Goal: Task Accomplishment & Management: Complete application form

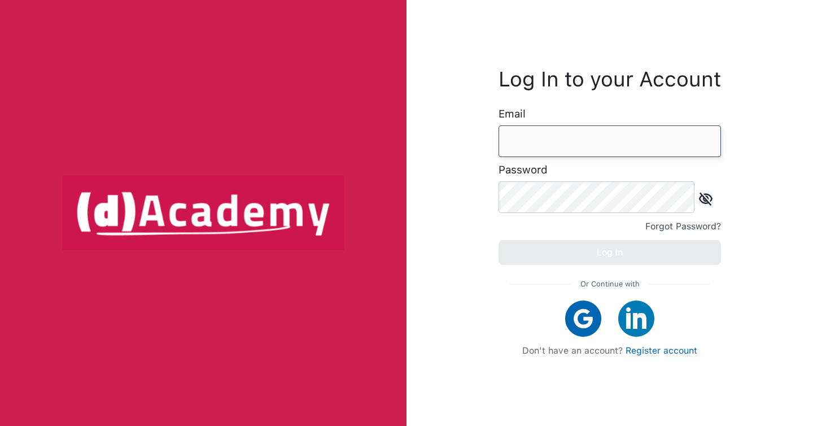
click at [602, 150] on input "email" at bounding box center [610, 141] width 223 height 32
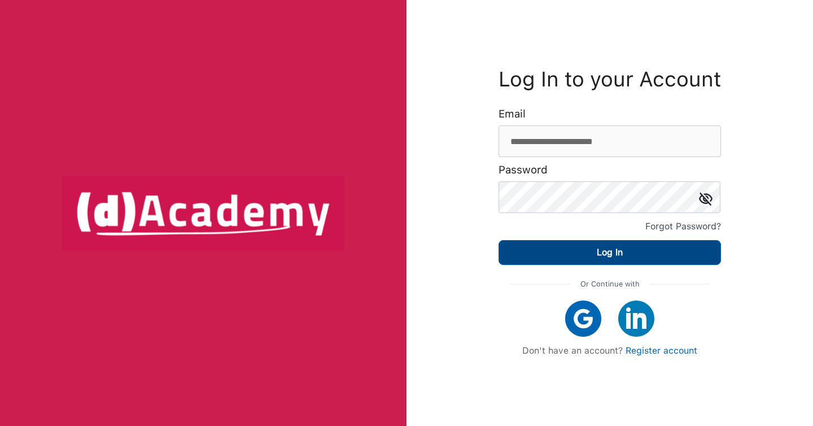
click at [650, 254] on button "Log In" at bounding box center [610, 252] width 223 height 25
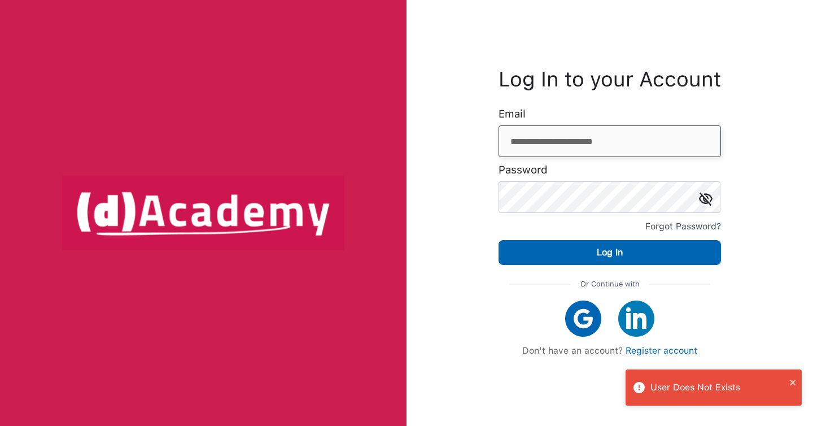
click at [563, 144] on input "**********" at bounding box center [610, 141] width 223 height 32
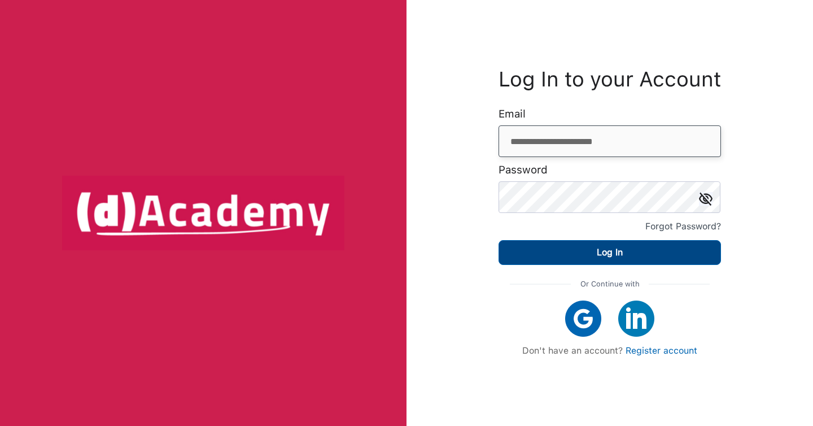
type input "**********"
click at [547, 262] on button "Log In" at bounding box center [610, 252] width 223 height 25
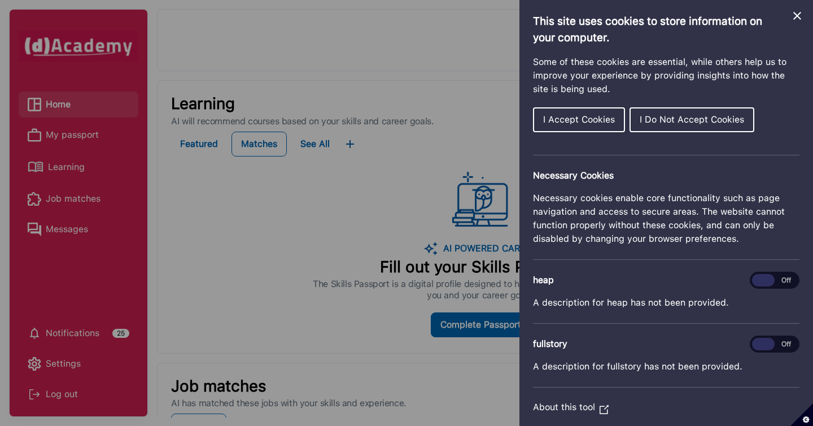
click at [568, 123] on span "I Accept Cookies" at bounding box center [579, 119] width 72 height 11
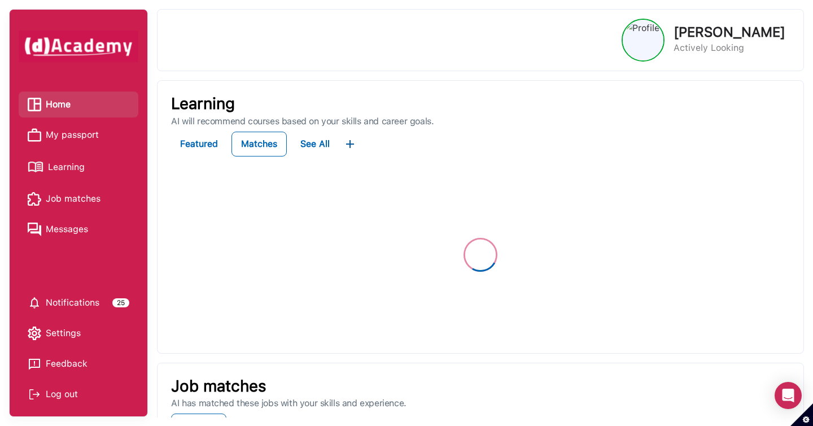
click at [85, 133] on span "My passport" at bounding box center [72, 135] width 53 height 17
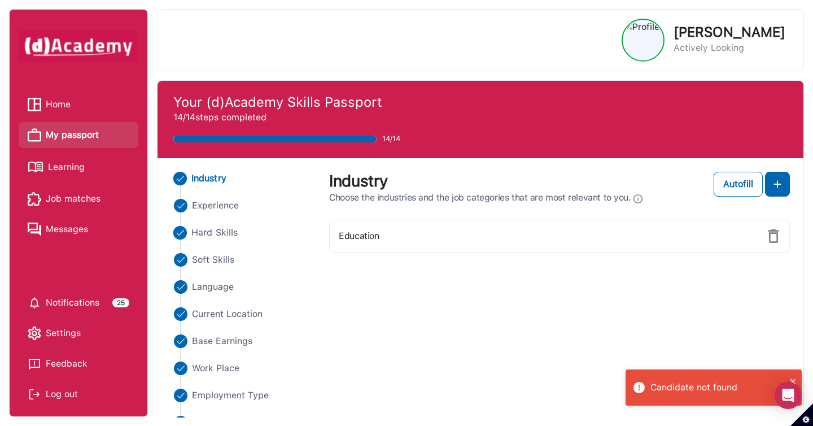
click at [223, 228] on span "Hard Skills" at bounding box center [215, 233] width 46 height 14
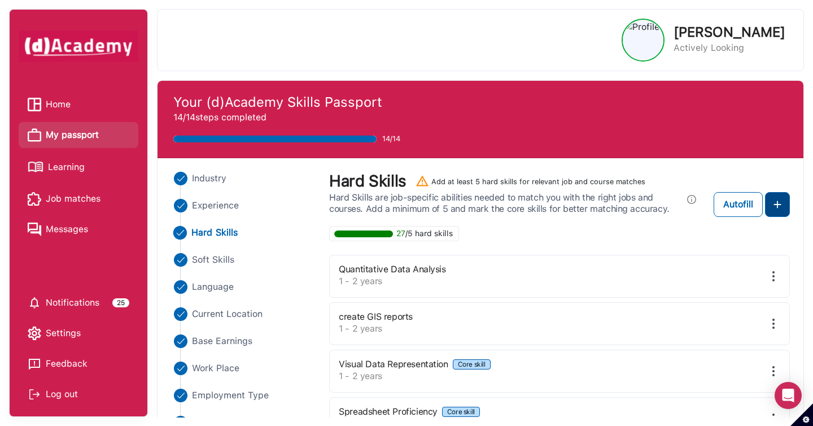
click at [774, 204] on img at bounding box center [778, 205] width 14 height 14
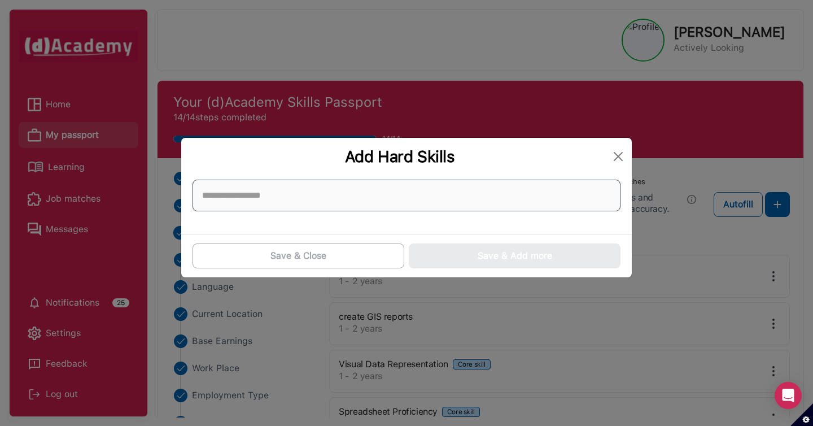
click at [539, 188] on input at bounding box center [407, 196] width 428 height 32
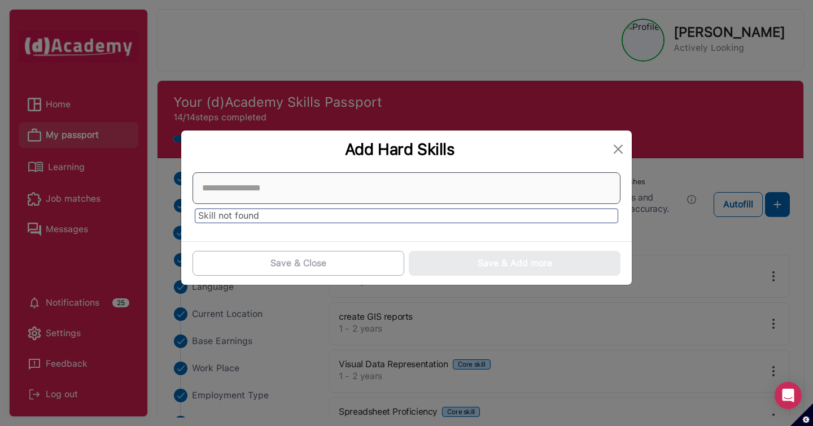
click at [539, 188] on input at bounding box center [407, 188] width 428 height 32
type input "*"
click at [537, 188] on input "*" at bounding box center [407, 188] width 428 height 32
type input "*"
click at [517, 153] on div "Add Hard Skills" at bounding box center [399, 149] width 419 height 19
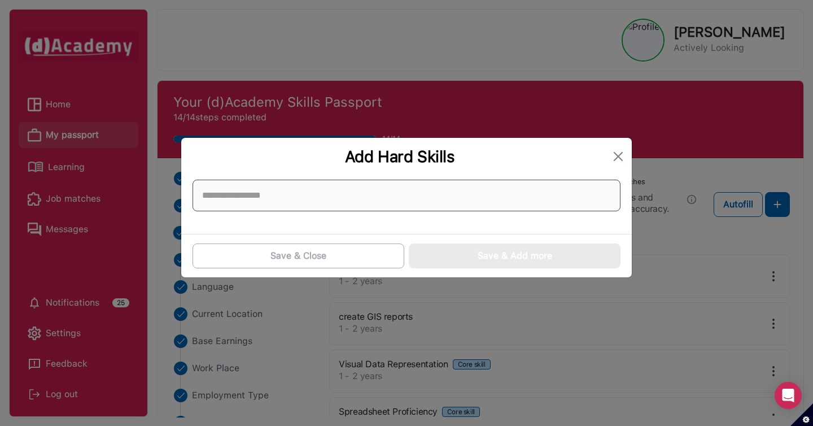
click at [506, 189] on input at bounding box center [407, 196] width 428 height 32
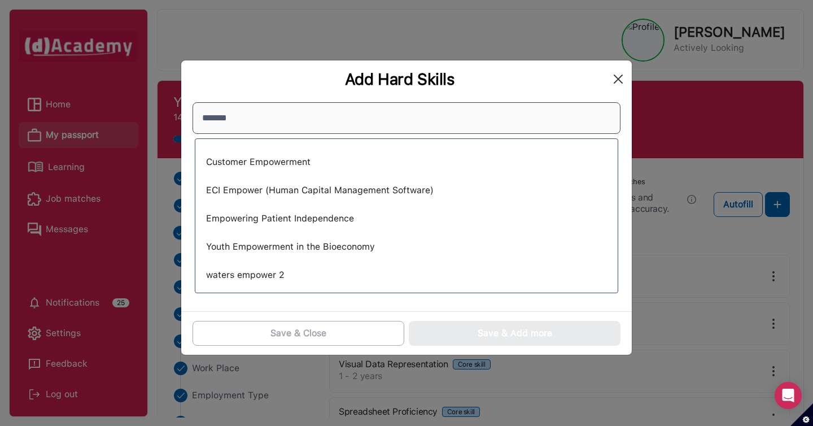
type input "*******"
click at [617, 87] on button "Close" at bounding box center [619, 79] width 18 height 18
